Goal: Task Accomplishment & Management: Manage account settings

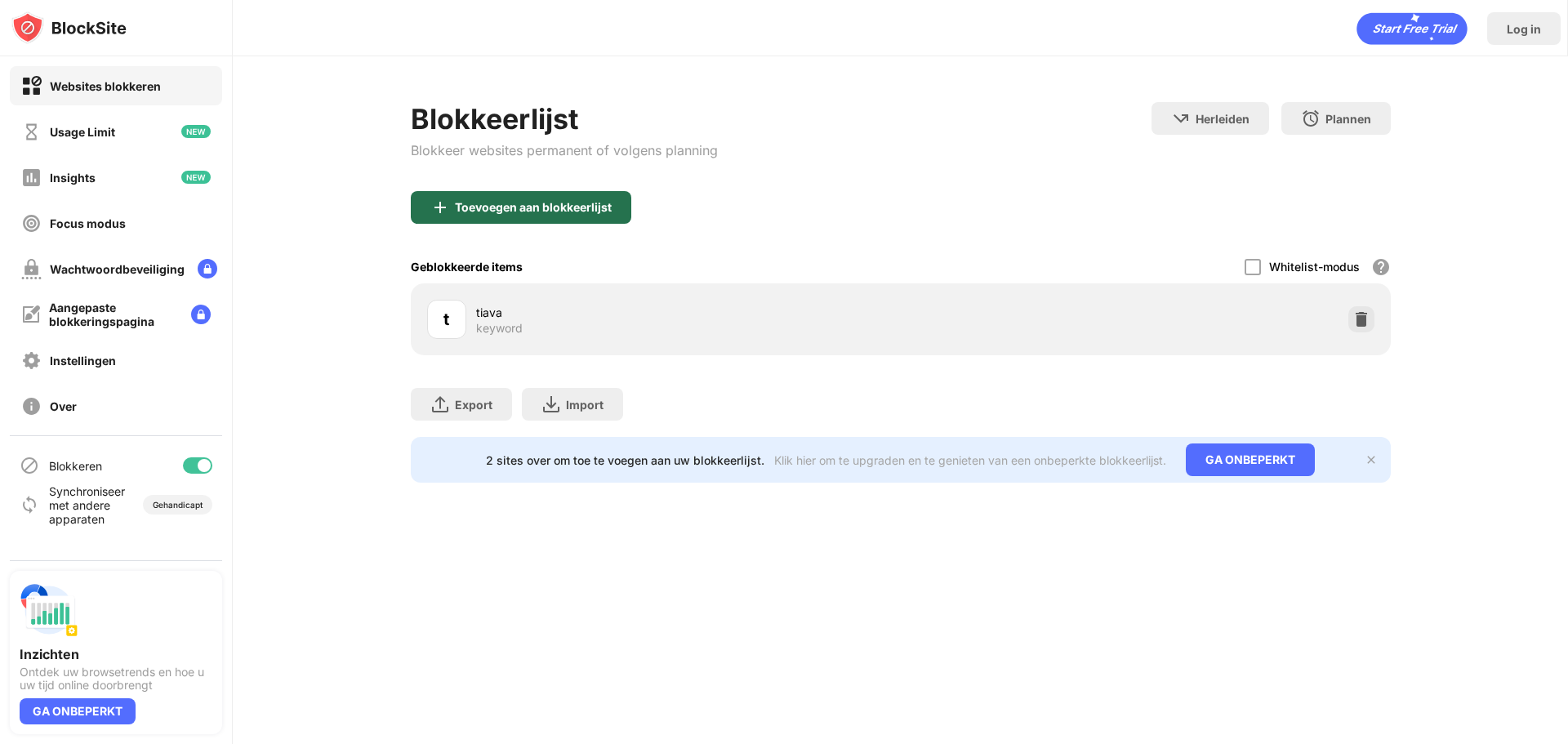
click at [529, 207] on div "Toevoegen aan blokkeerlijst" at bounding box center [533, 207] width 157 height 13
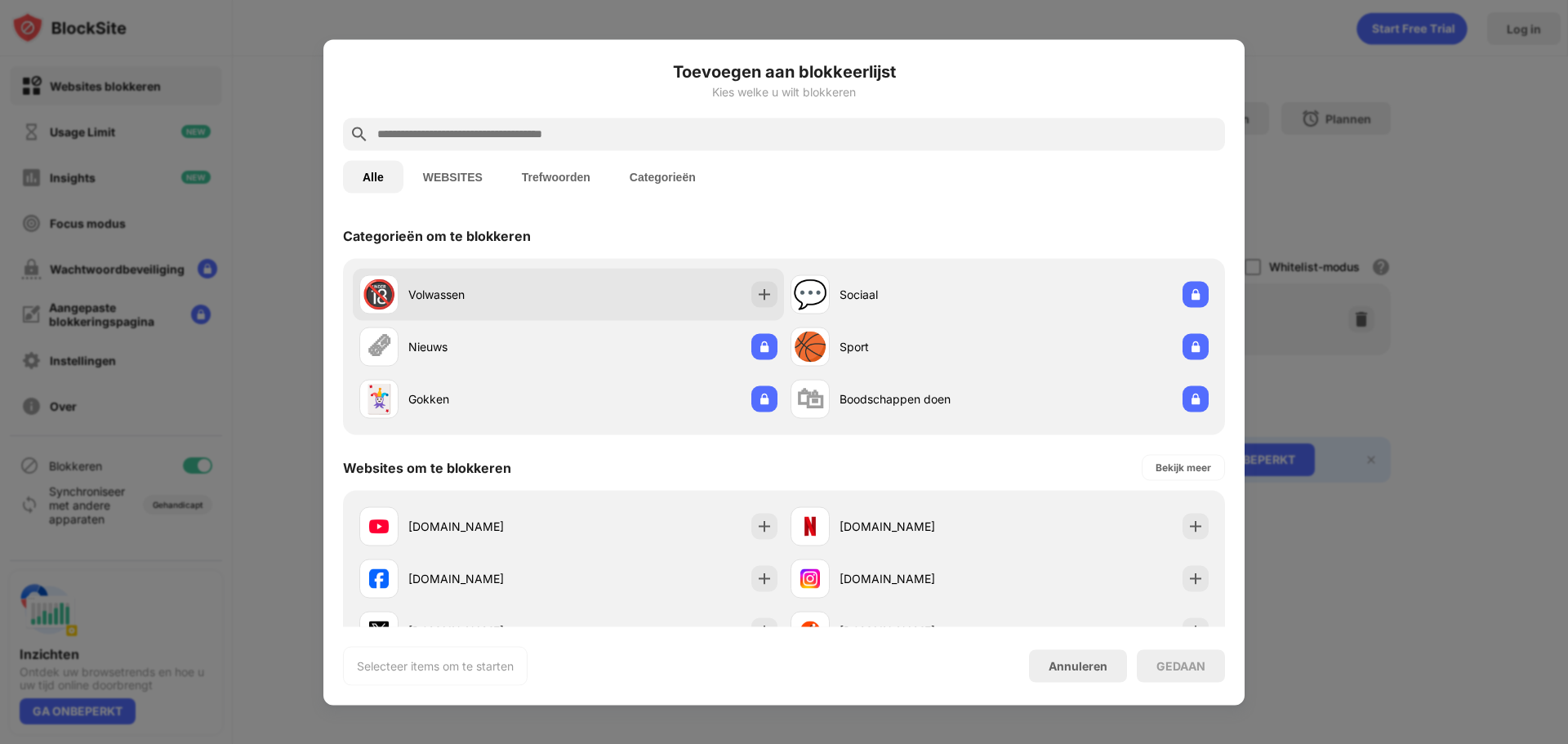
click at [514, 299] on div "Volwassen" at bounding box center [488, 294] width 160 height 17
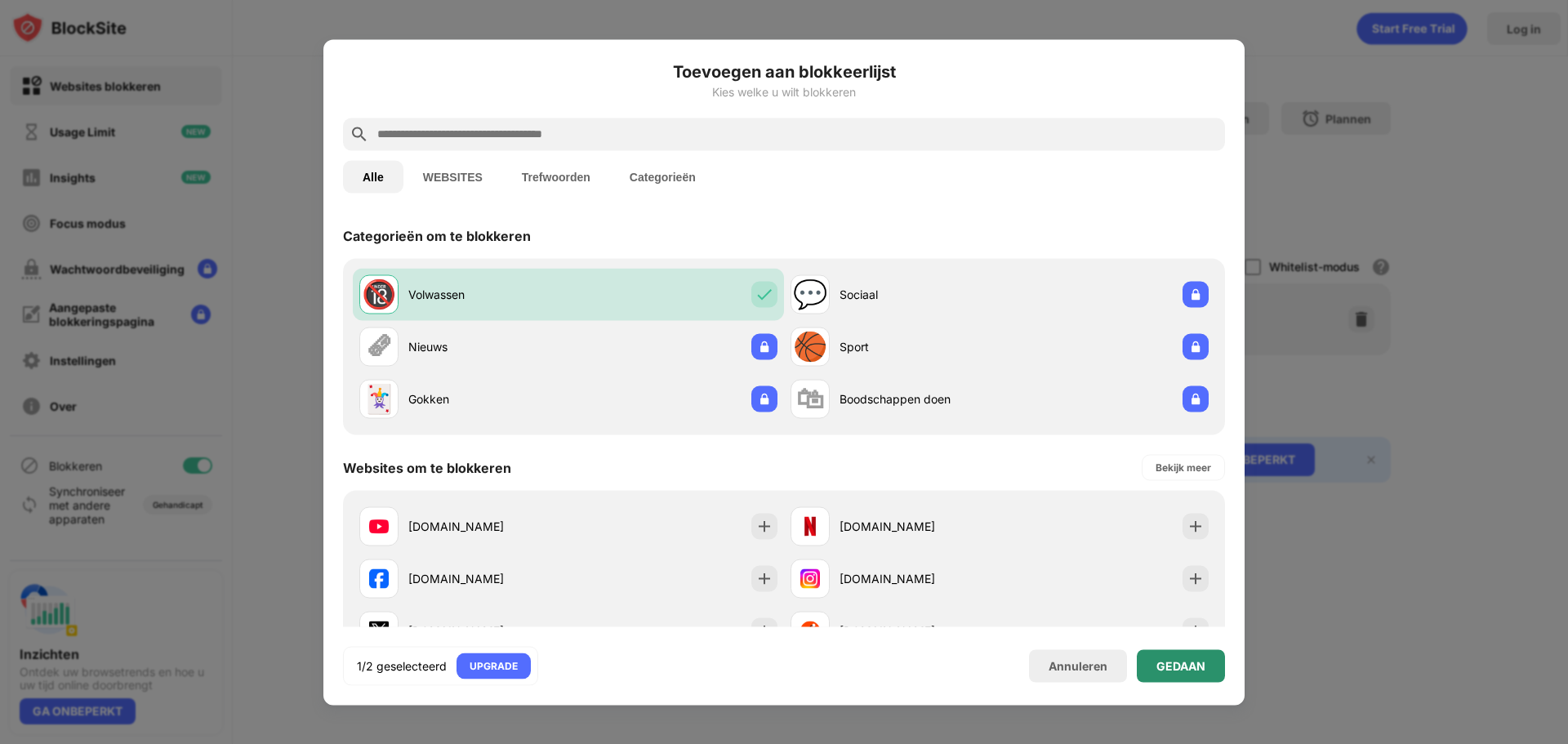
click at [1148, 660] on div "GEDAAN" at bounding box center [1181, 666] width 88 height 33
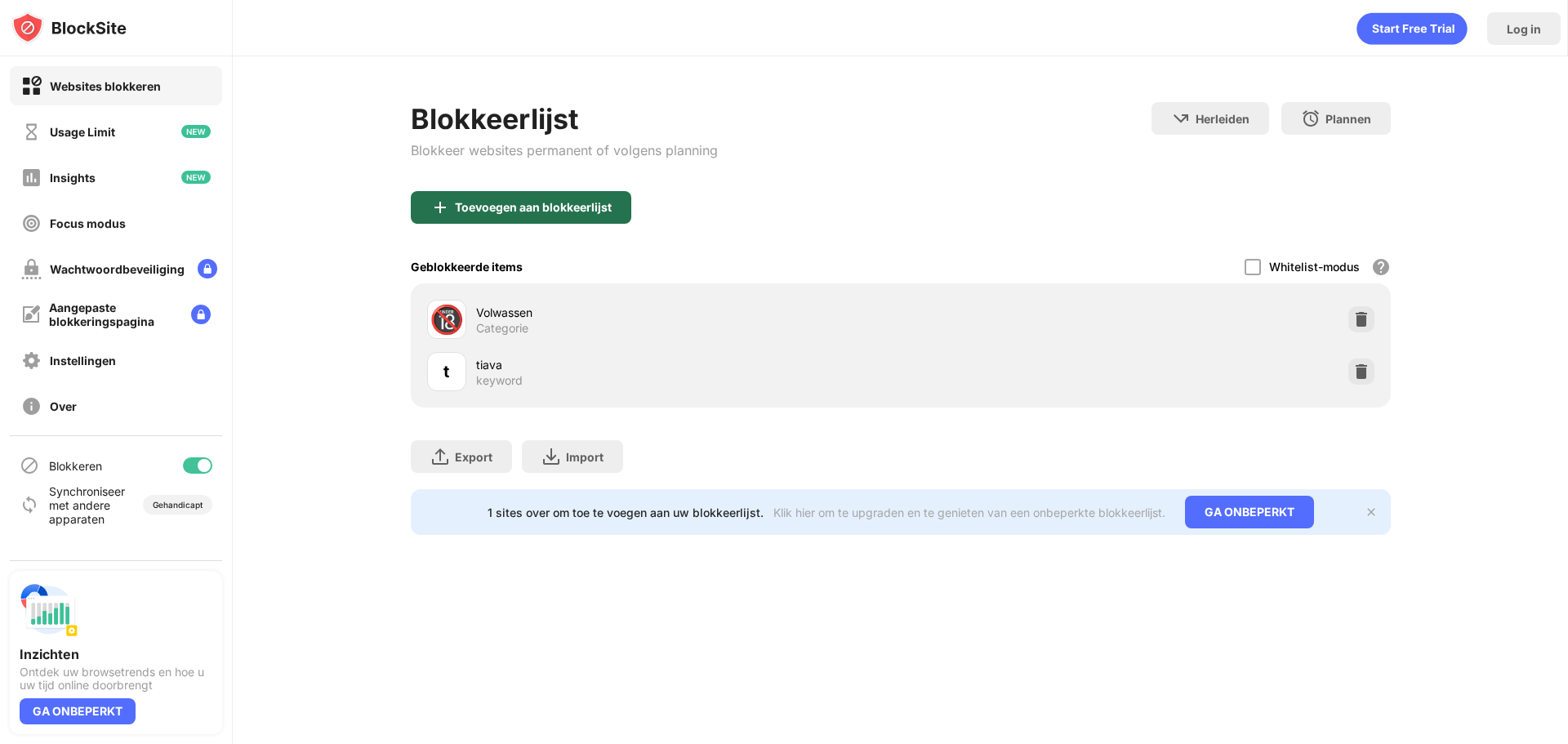
click at [532, 209] on div "Toevoegen aan blokkeerlijst" at bounding box center [533, 207] width 157 height 13
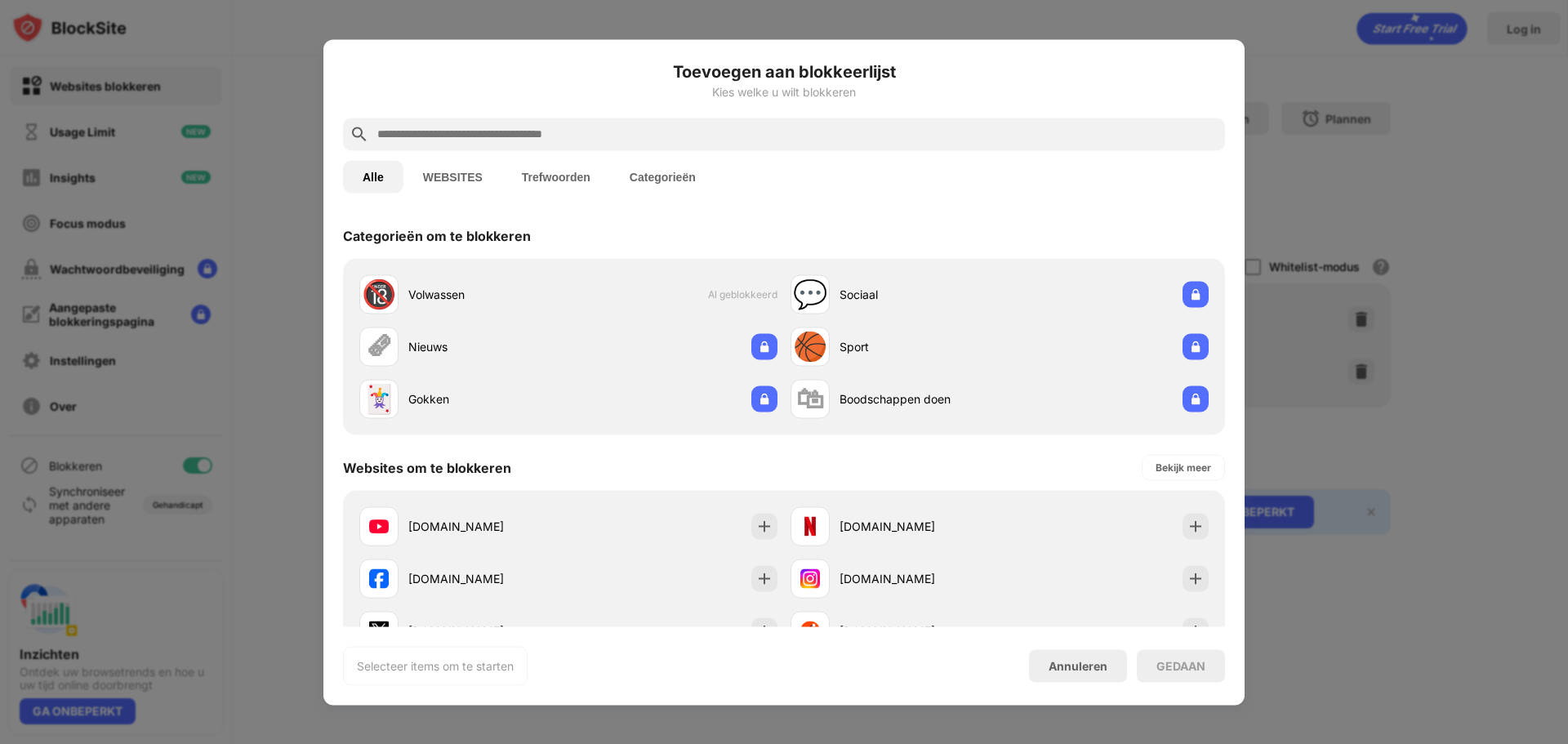
click at [575, 186] on button "Trefwoorden" at bounding box center [556, 176] width 108 height 33
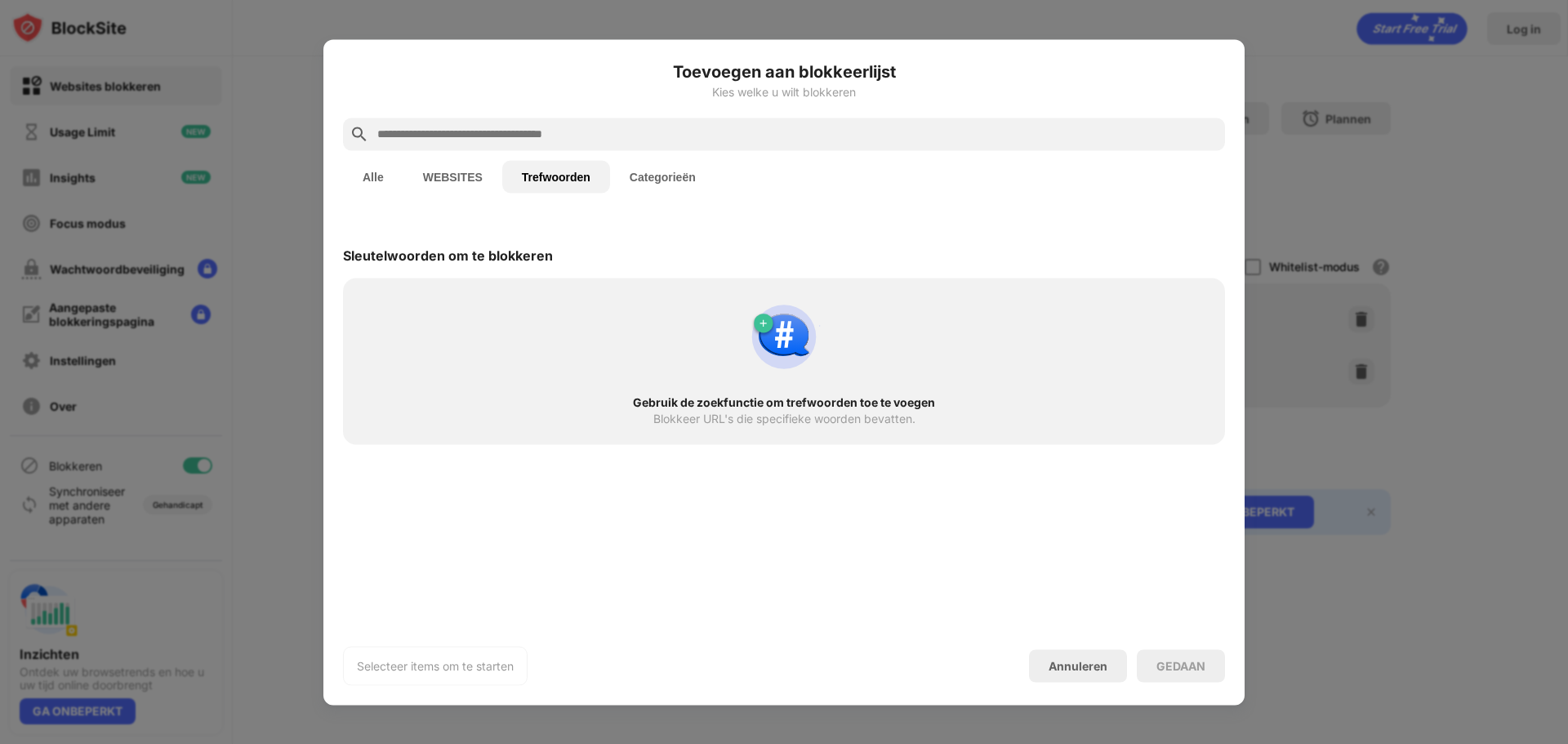
click at [551, 140] on input "text" at bounding box center [796, 134] width 842 height 20
type input "*"
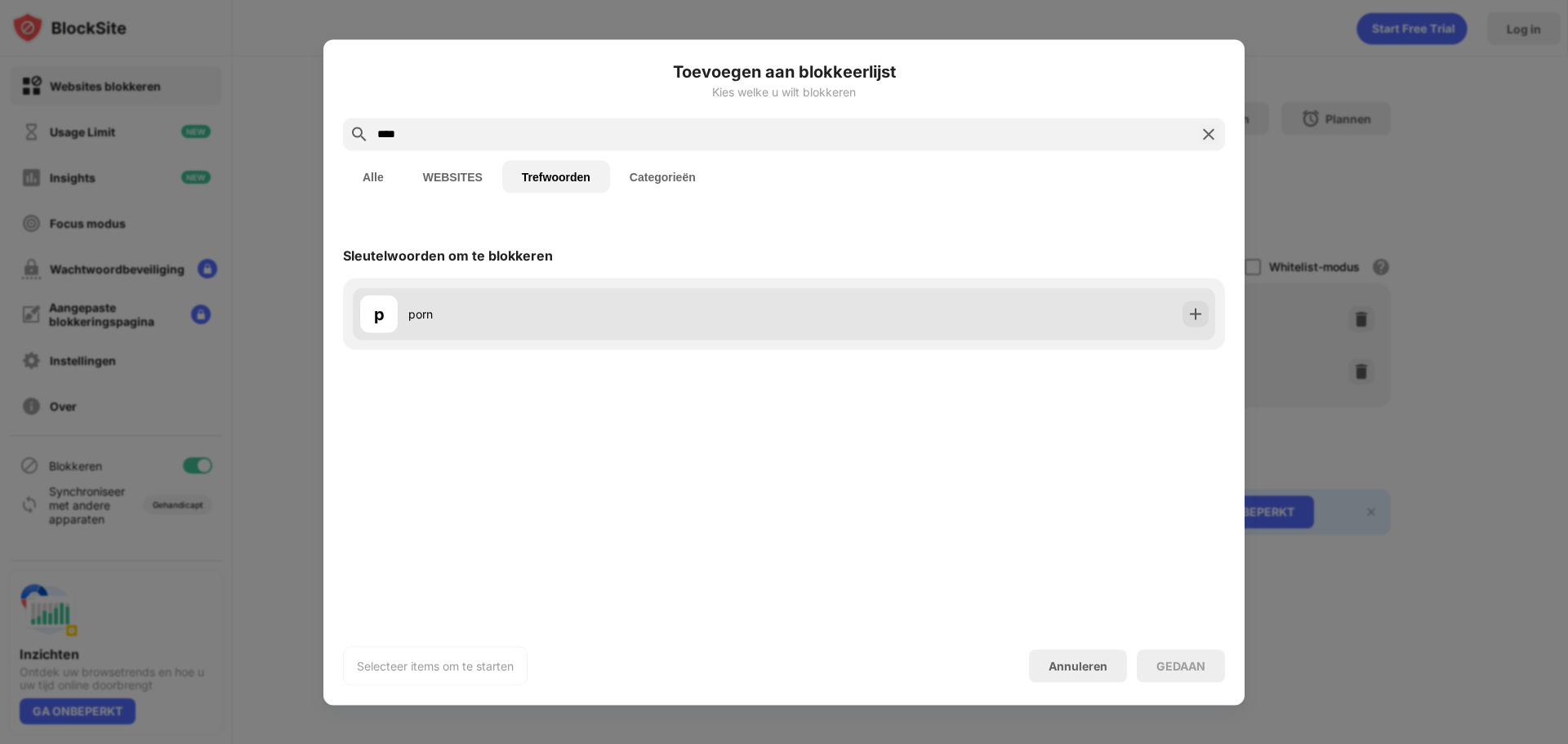
type input "****"
click at [443, 313] on div "porn" at bounding box center [596, 314] width 375 height 17
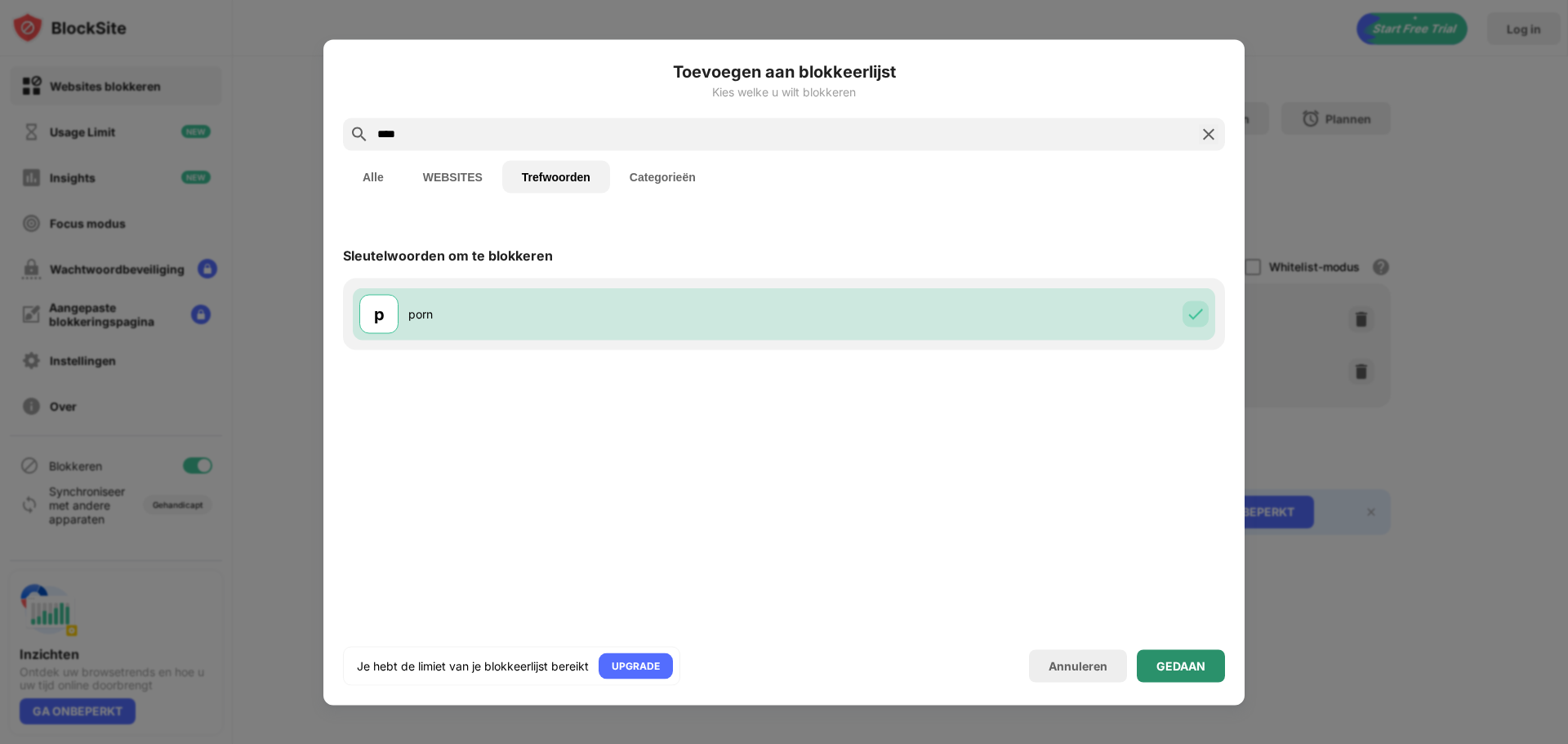
click at [1167, 676] on div "GEDAAN" at bounding box center [1181, 666] width 88 height 33
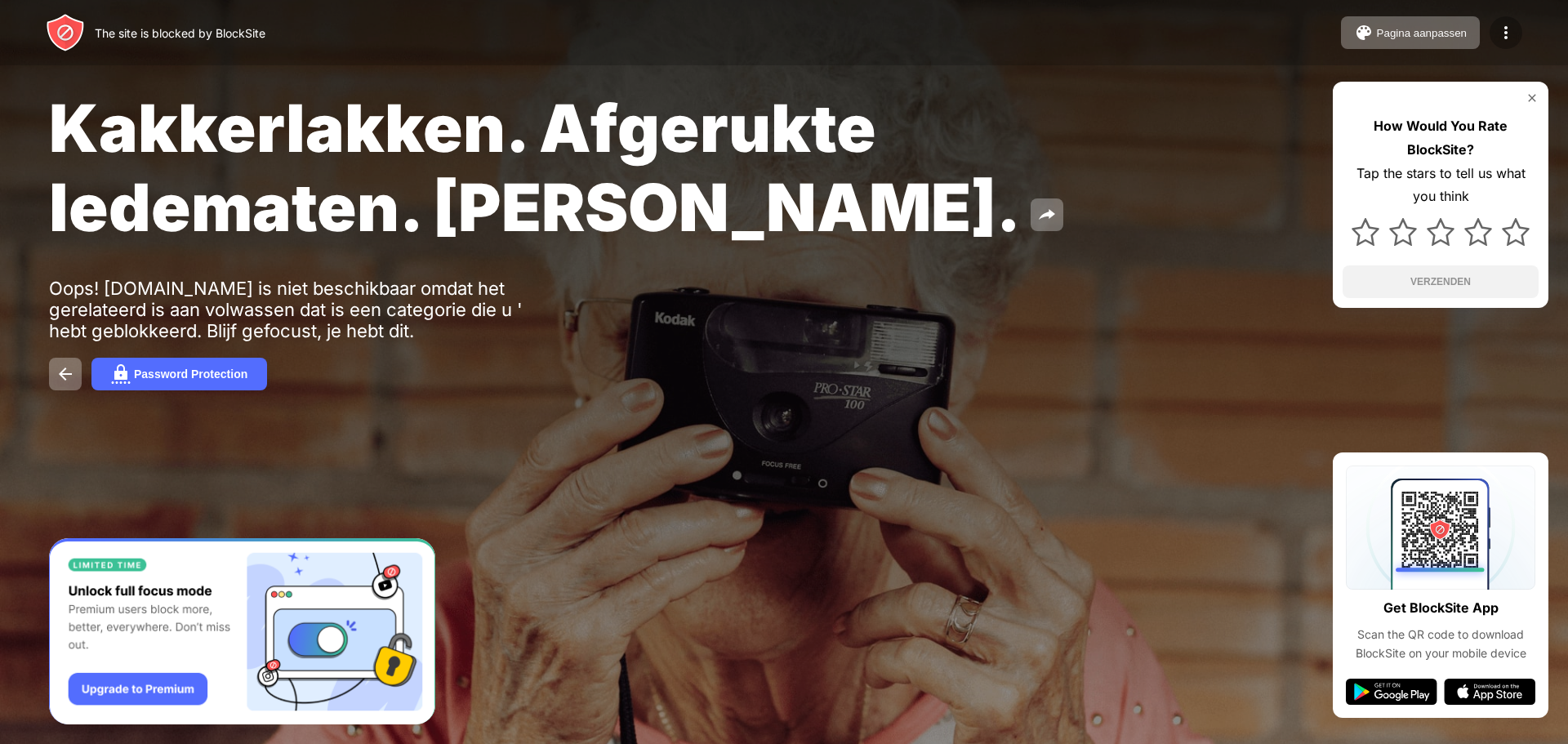
click at [1517, 35] on div at bounding box center [1506, 32] width 33 height 33
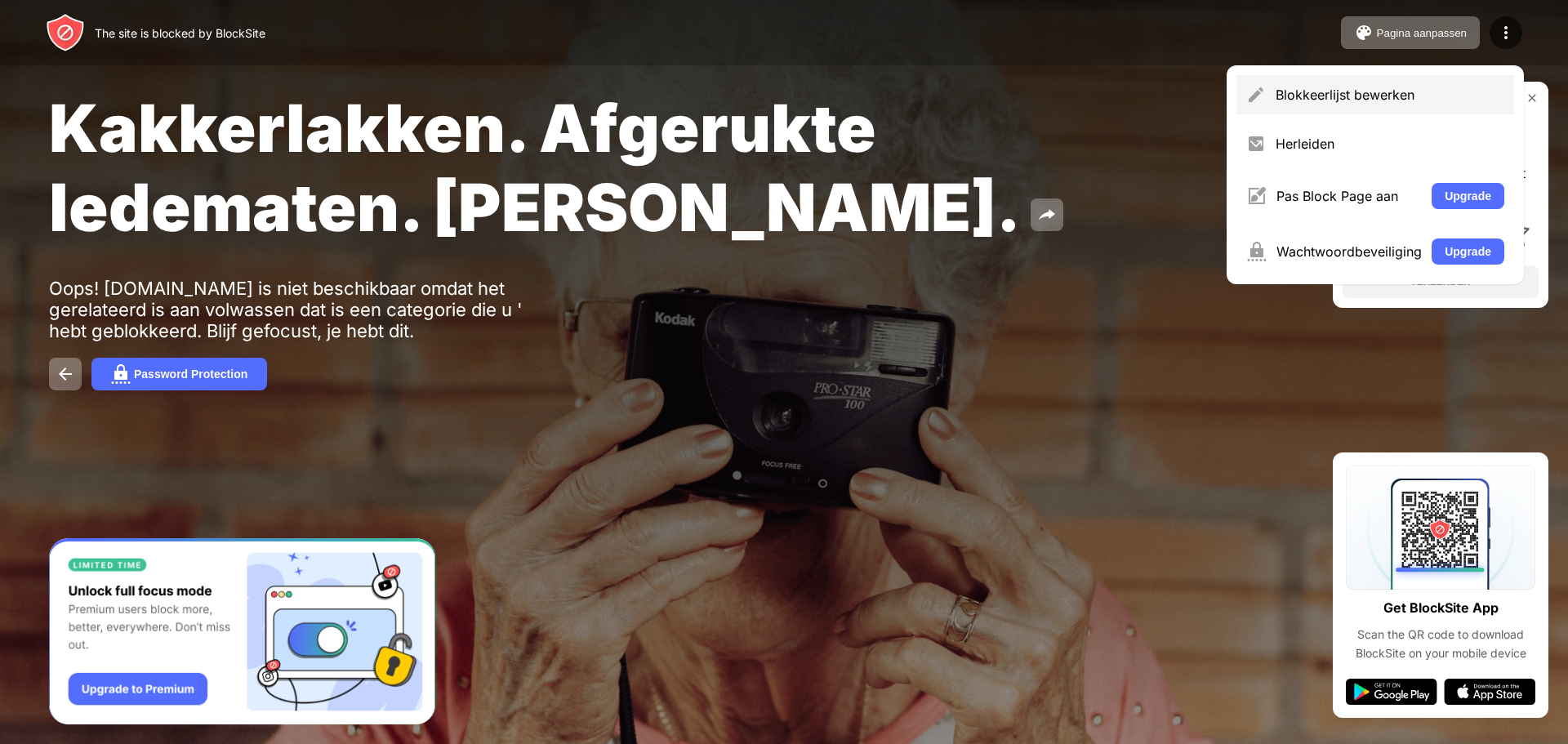
click at [1413, 100] on div "Blokkeerlijst bewerken" at bounding box center [1389, 95] width 229 height 16
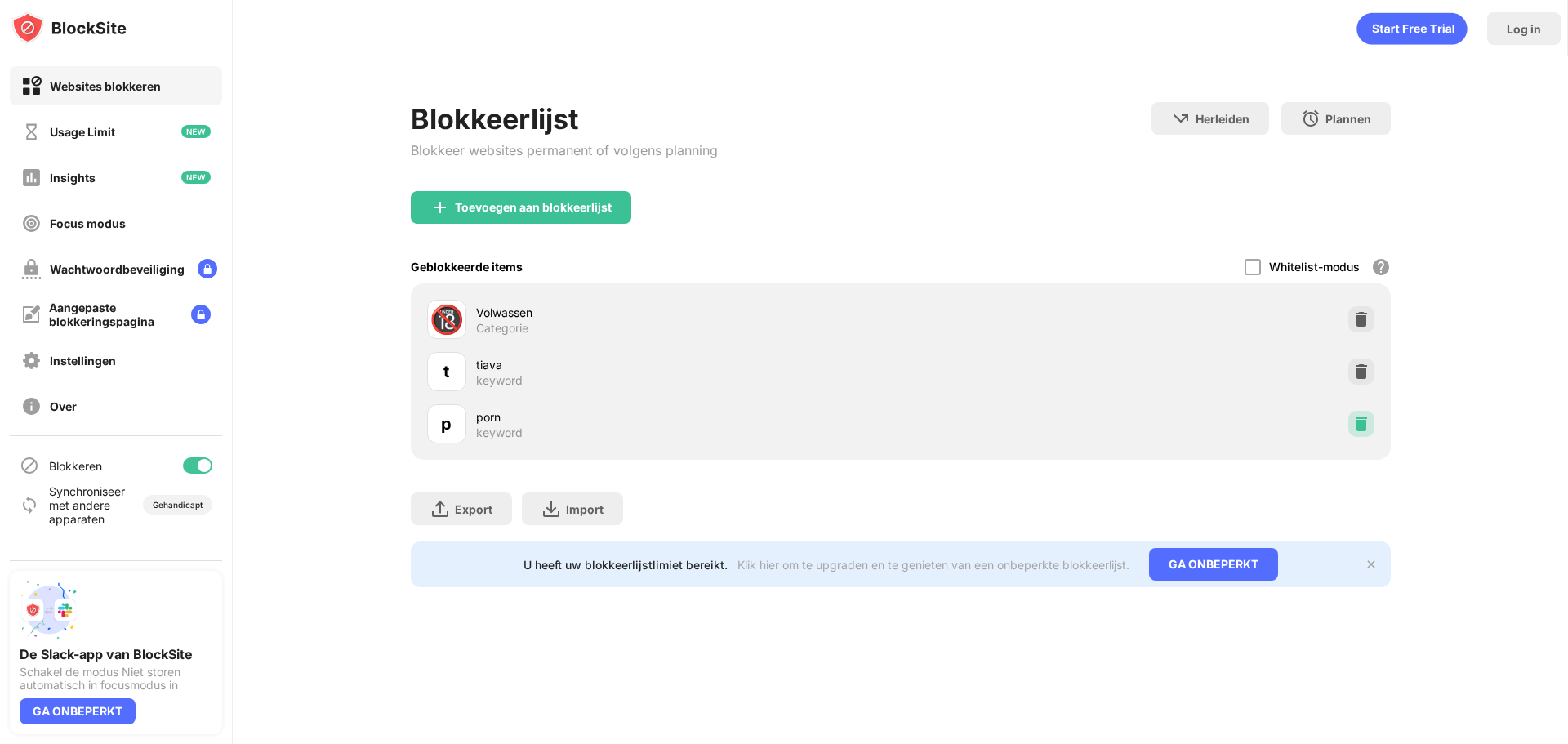
click at [1353, 426] on img at bounding box center [1361, 424] width 16 height 16
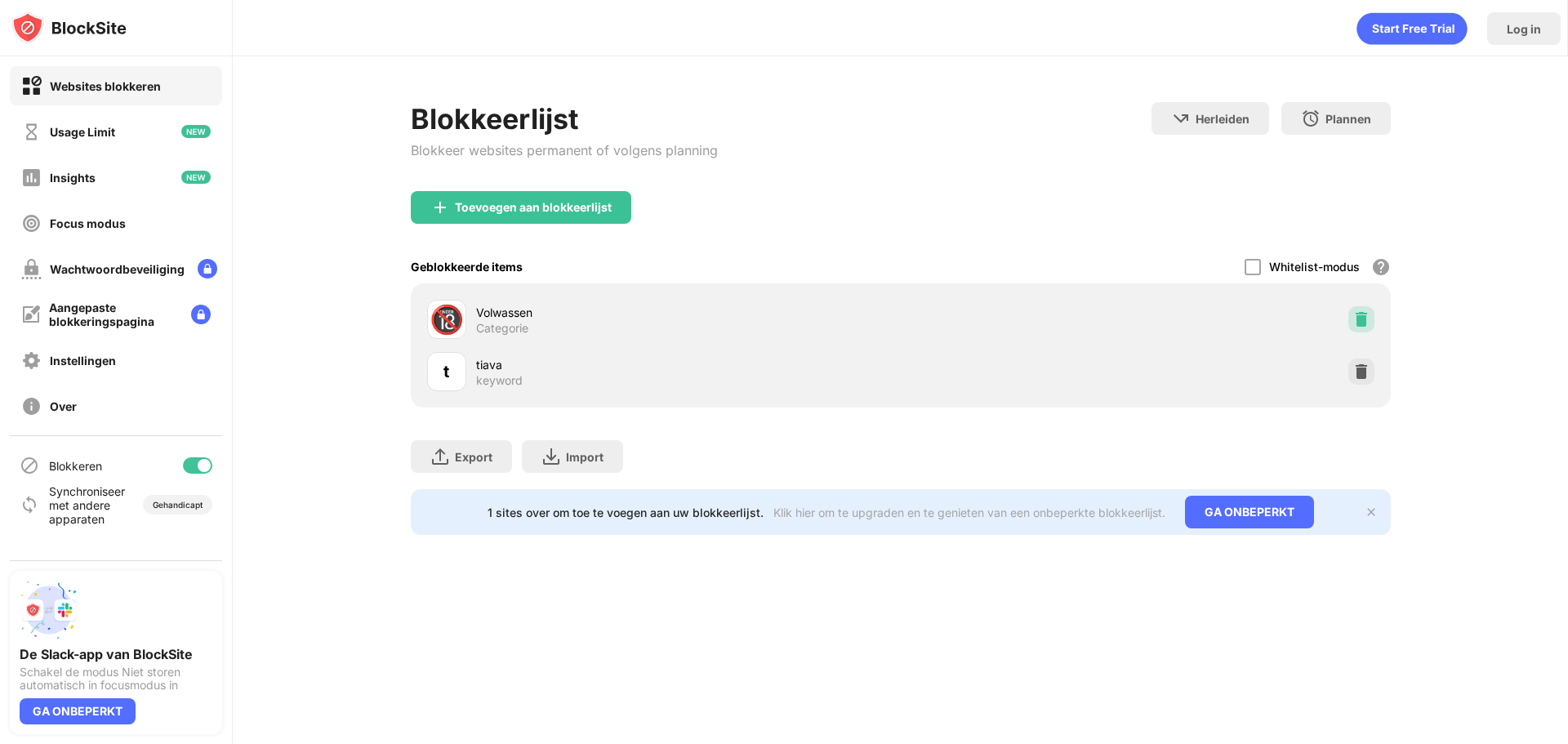
click at [1368, 315] on img at bounding box center [1361, 320] width 16 height 16
